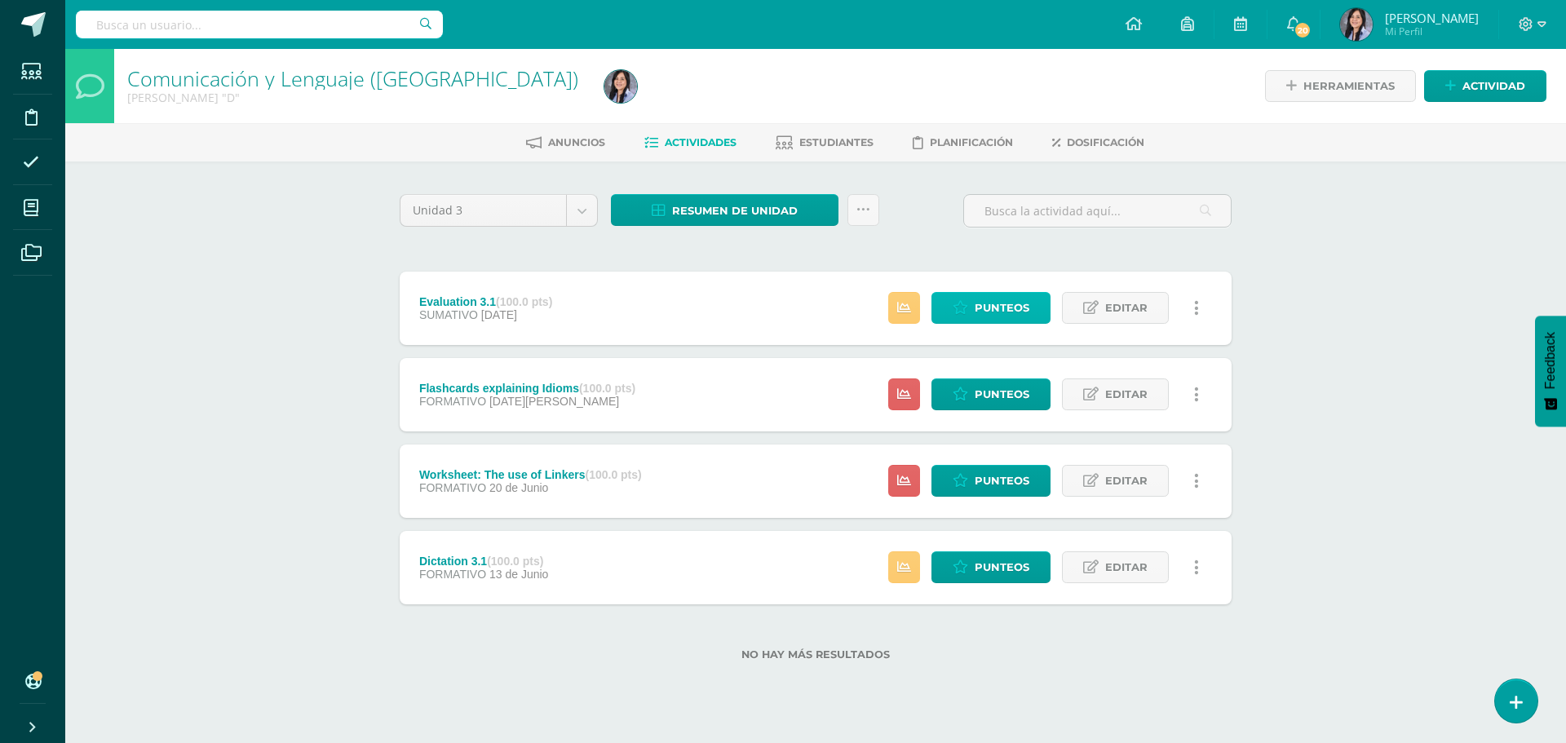
click at [968, 313] on icon at bounding box center [961, 308] width 16 height 14
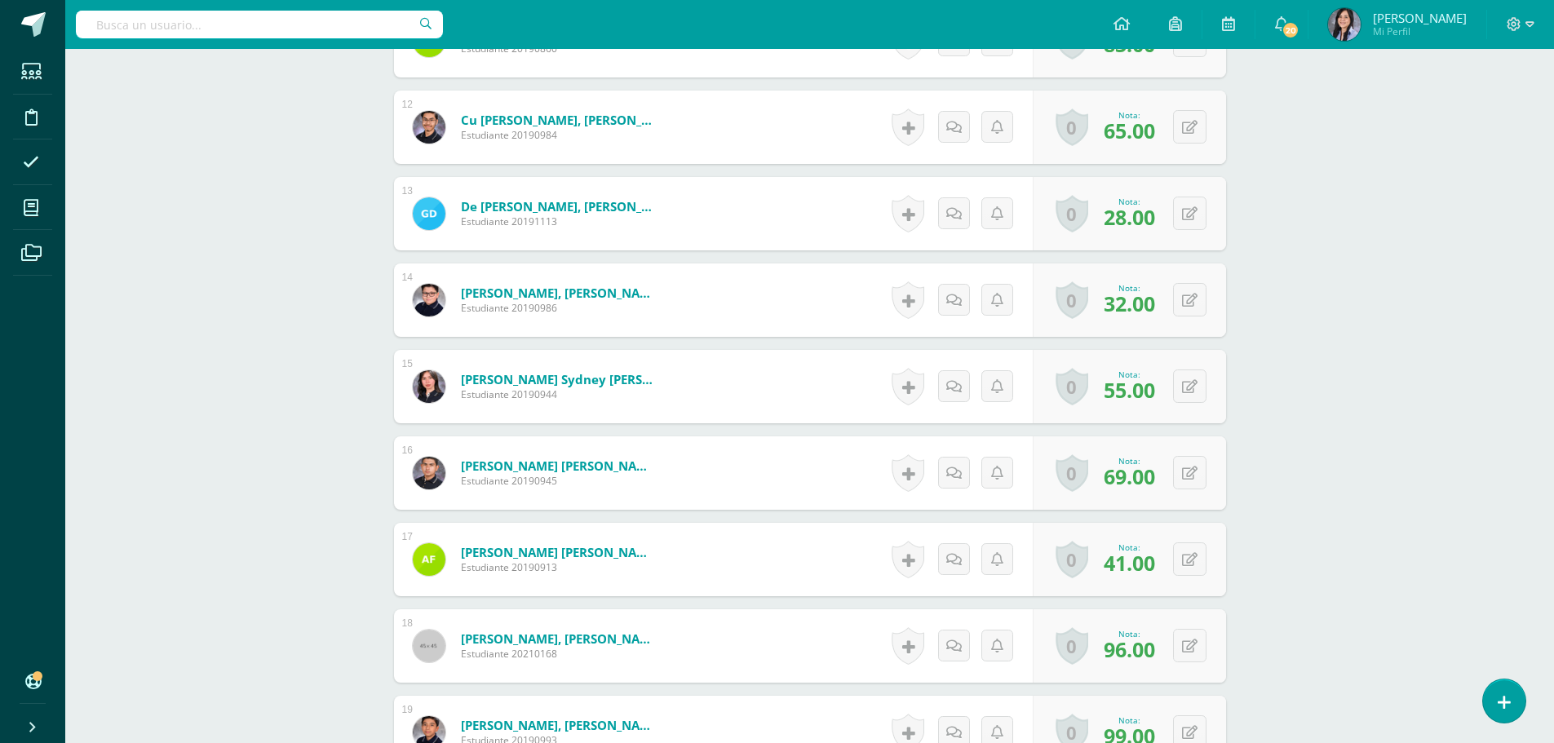
scroll to position [1721, 0]
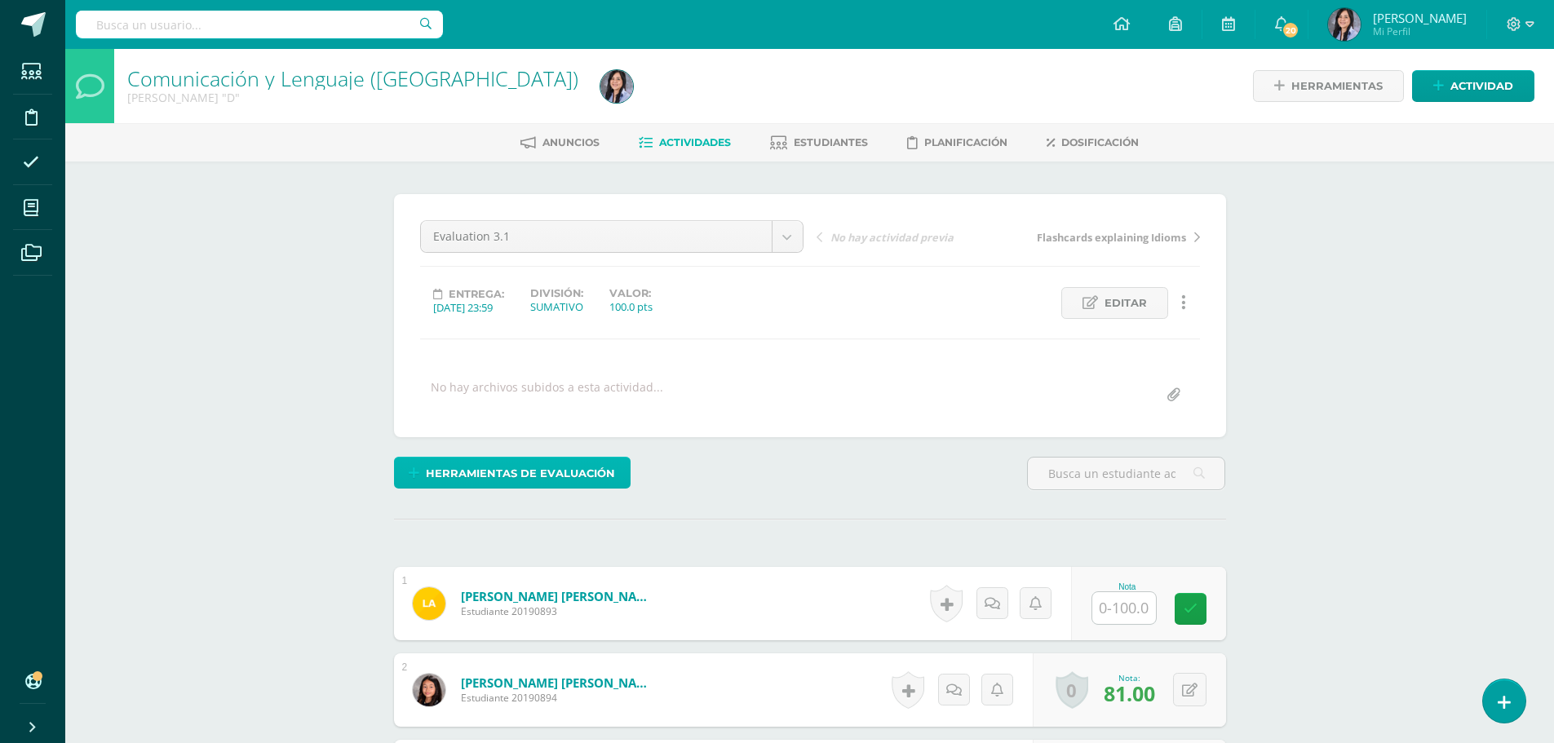
click at [484, 469] on span "Herramientas de evaluación" at bounding box center [520, 474] width 189 height 30
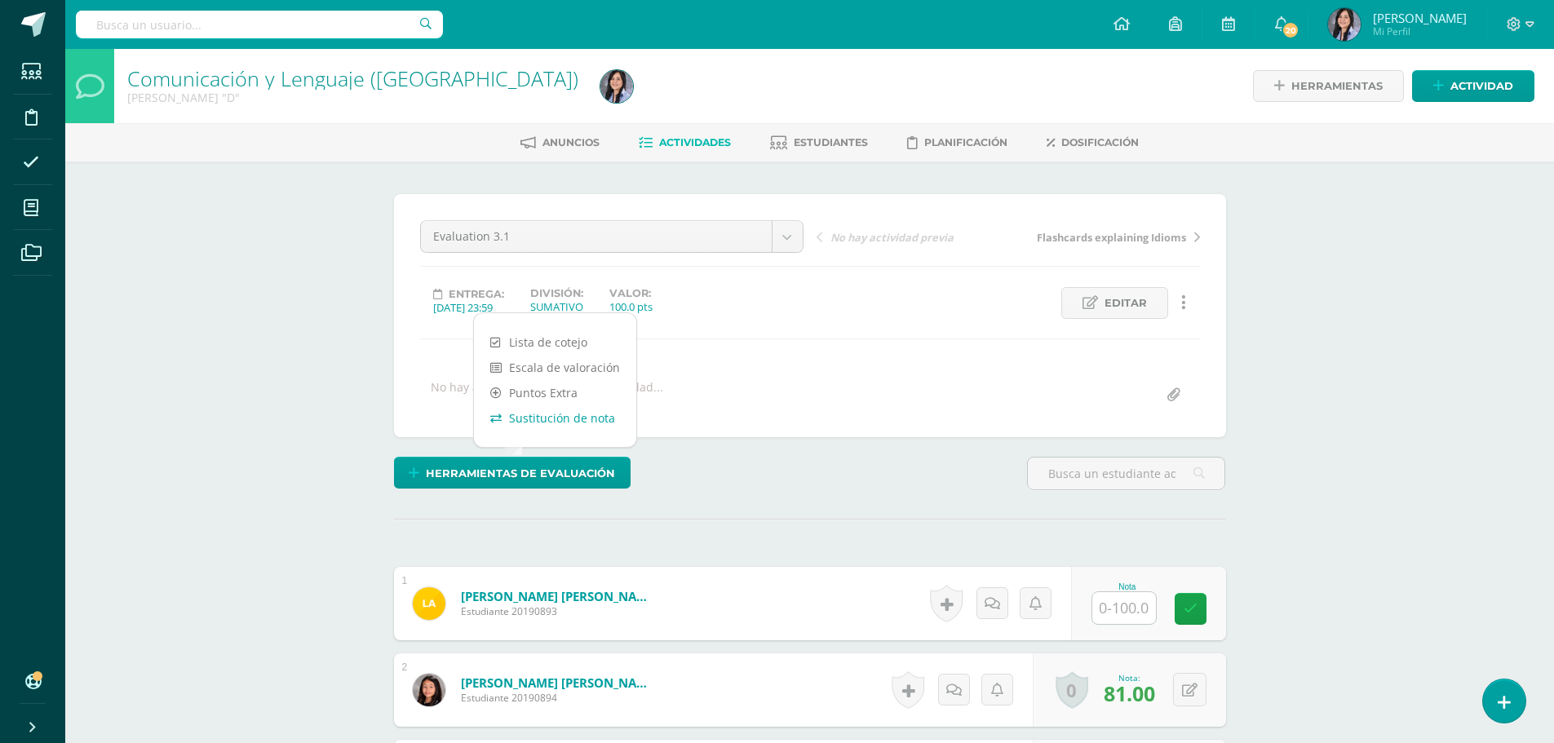
click at [552, 421] on link "Sustitución de nota" at bounding box center [555, 417] width 162 height 25
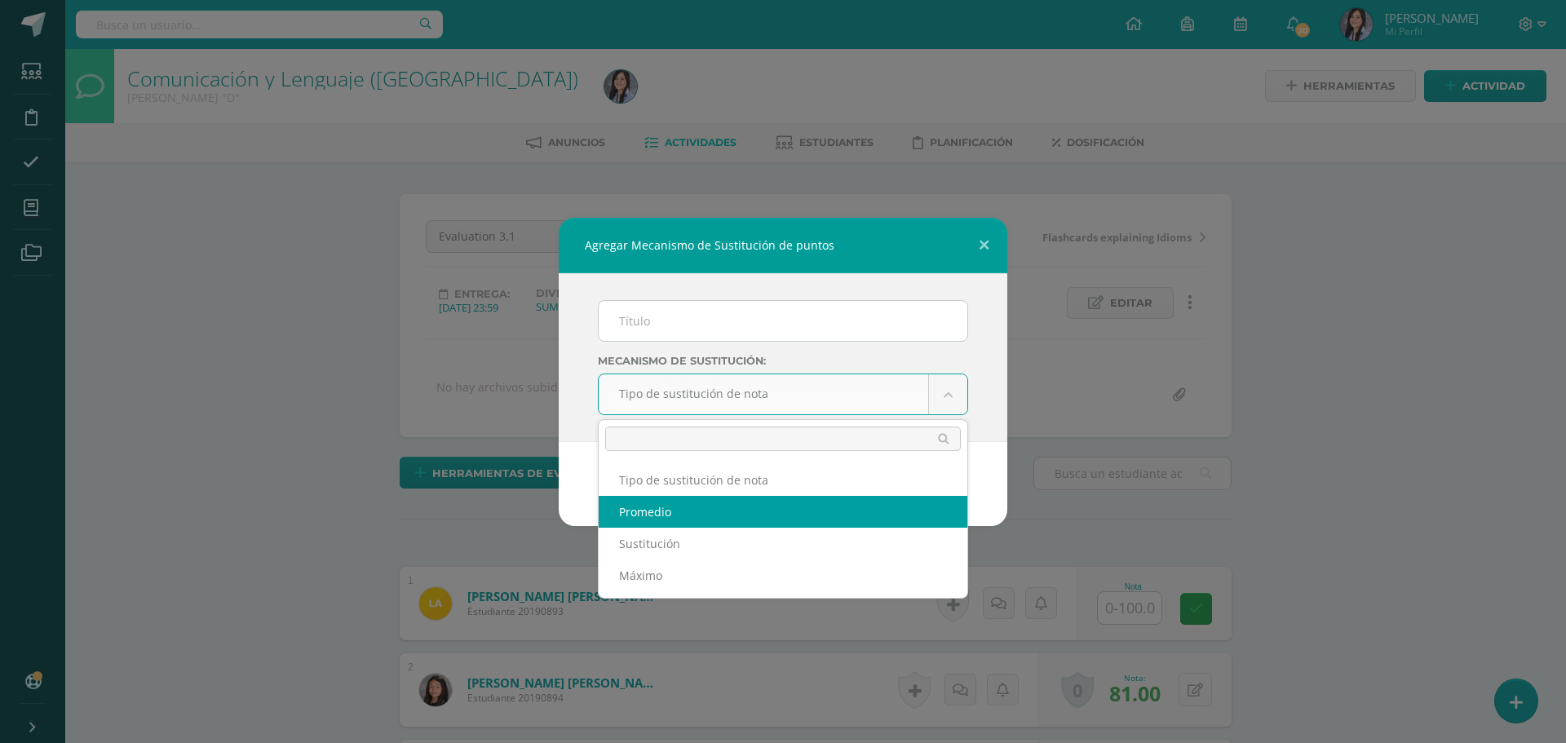
select select "average"
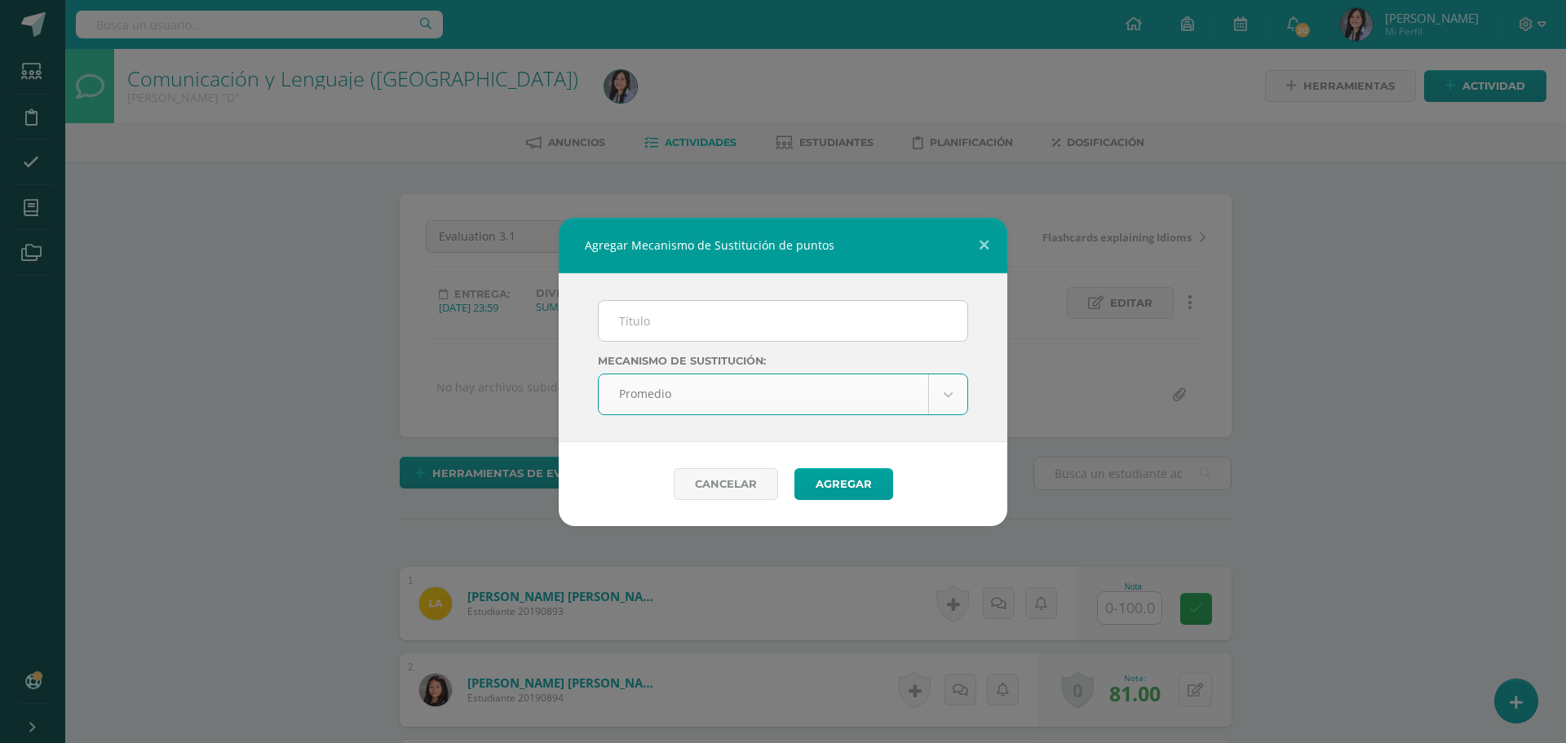
click at [753, 318] on input "text" at bounding box center [783, 321] width 369 height 40
type input "PMA 3.1"
click at [843, 481] on button "Agregar" at bounding box center [844, 484] width 99 height 32
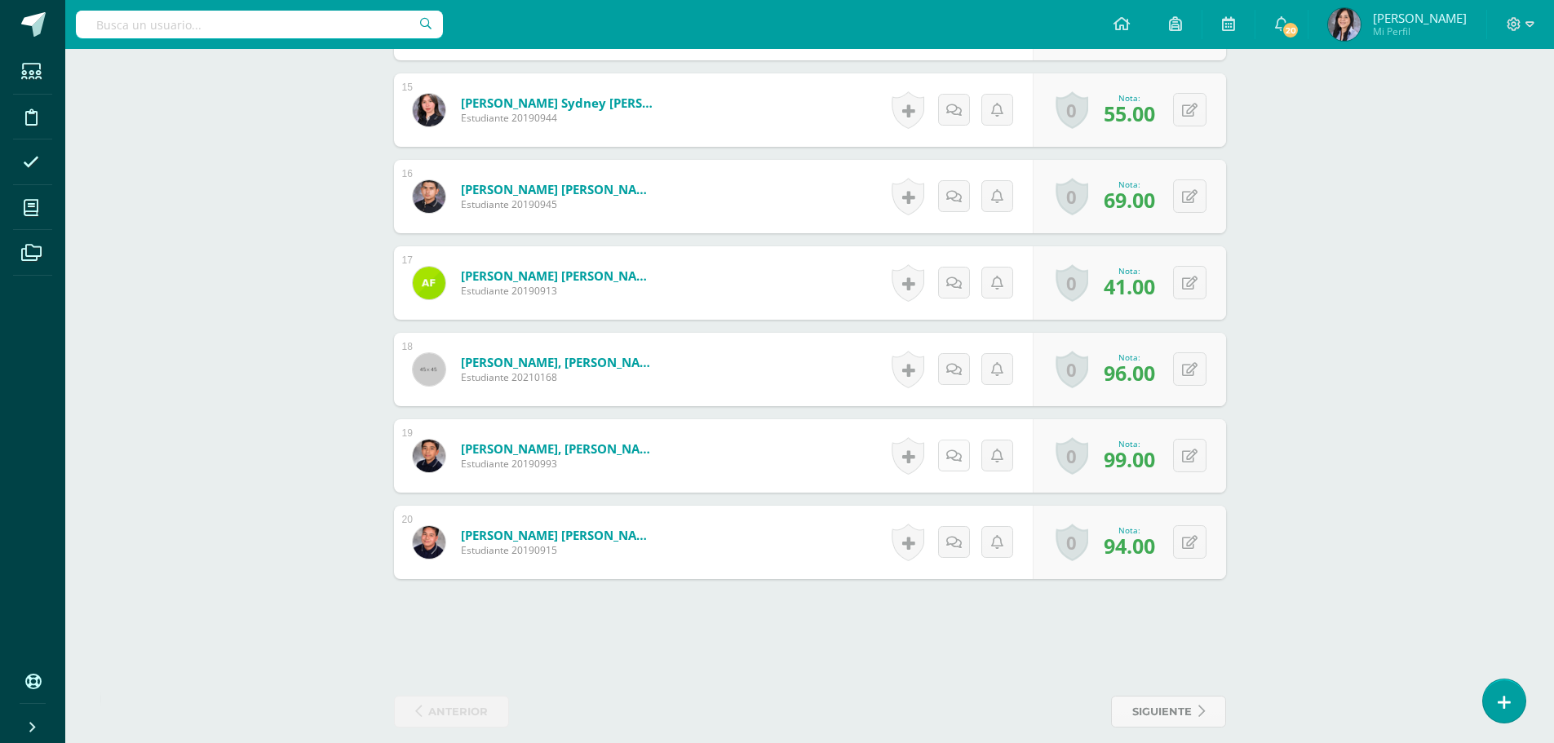
scroll to position [1787, 0]
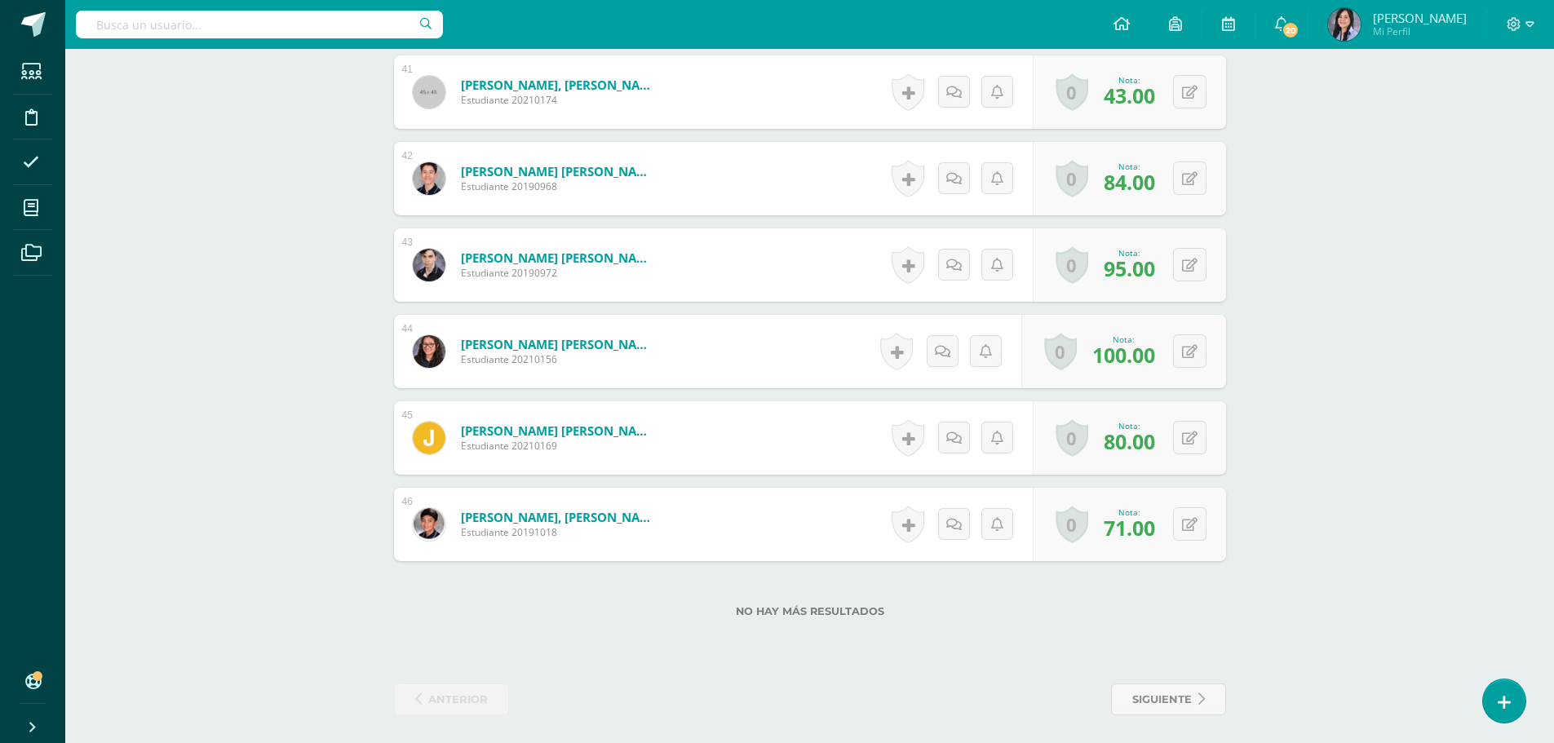
scroll to position [3959, 0]
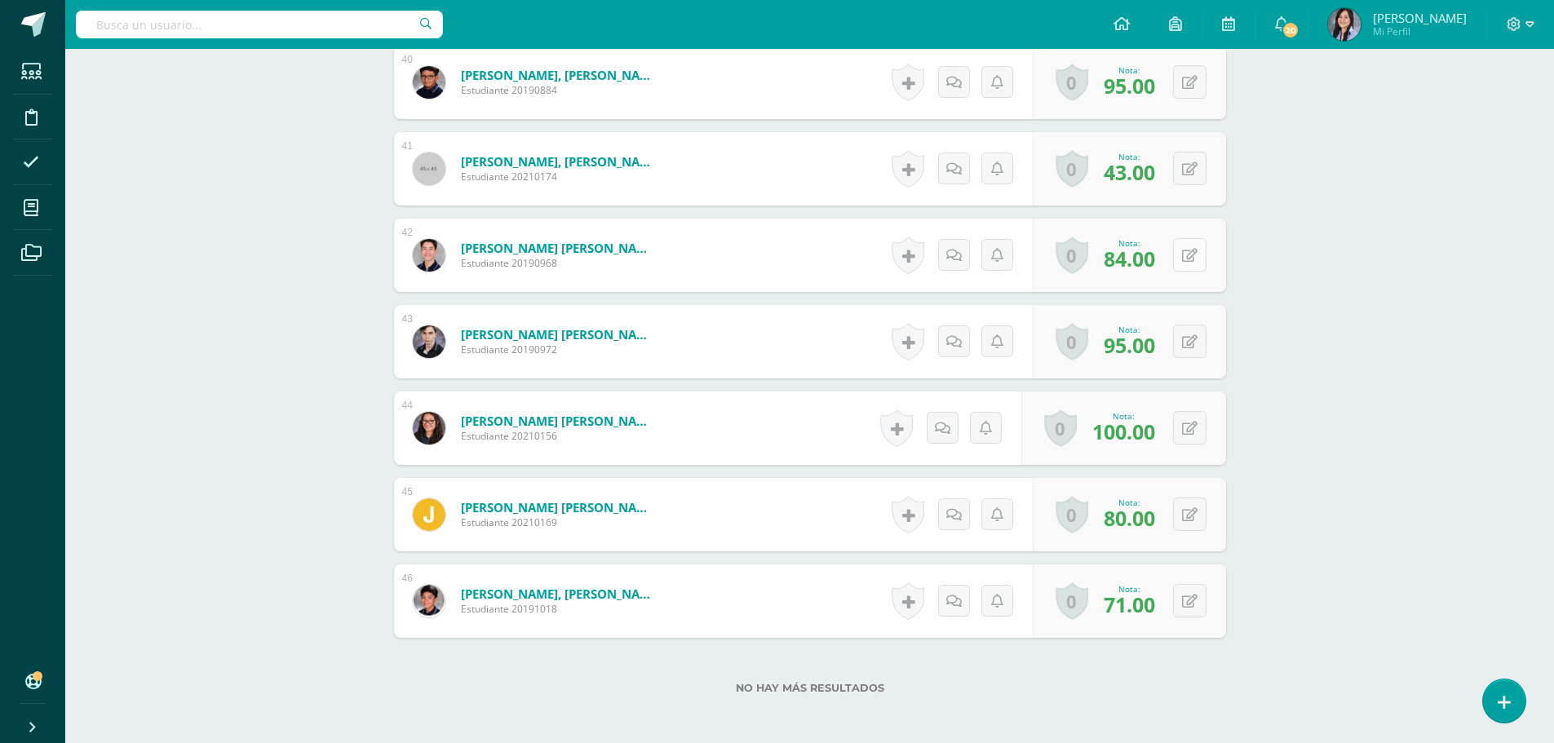
click at [1187, 259] on icon at bounding box center [1190, 256] width 16 height 14
click at [1092, 264] on input "text" at bounding box center [1095, 260] width 65 height 33
type input "100"
